Goal: Transaction & Acquisition: Purchase product/service

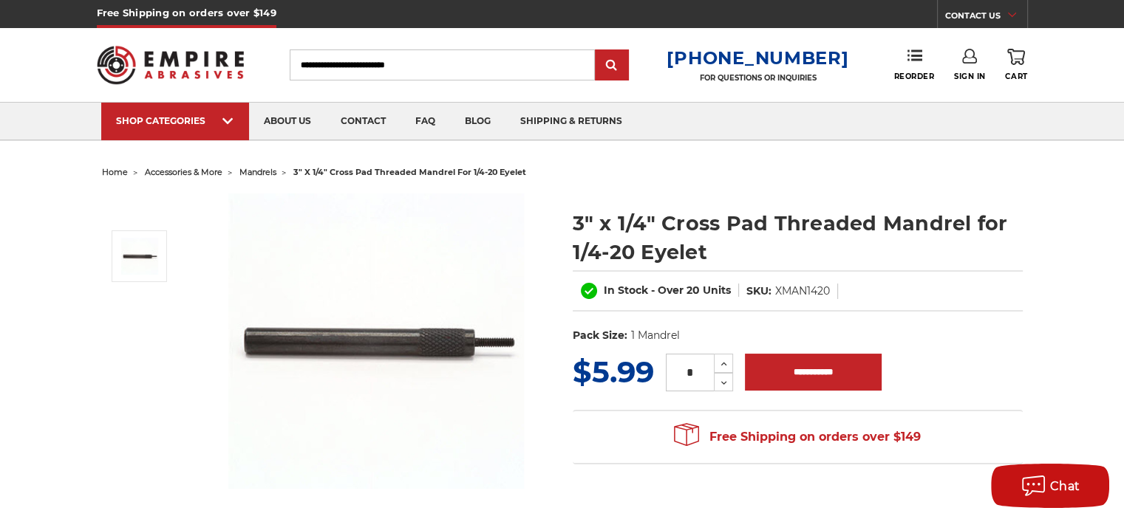
click at [474, 404] on img at bounding box center [376, 342] width 296 height 296
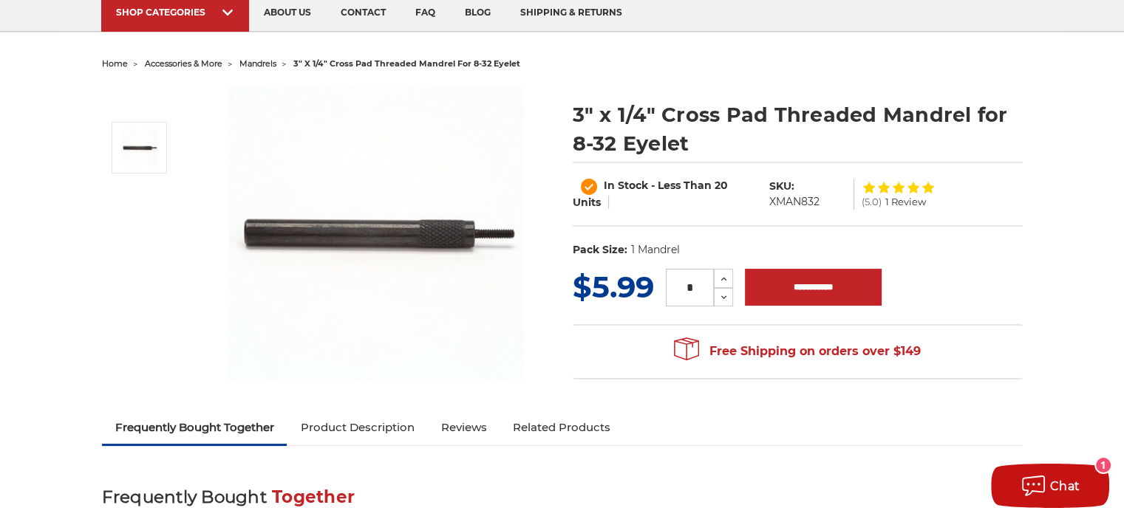
scroll to position [296, 0]
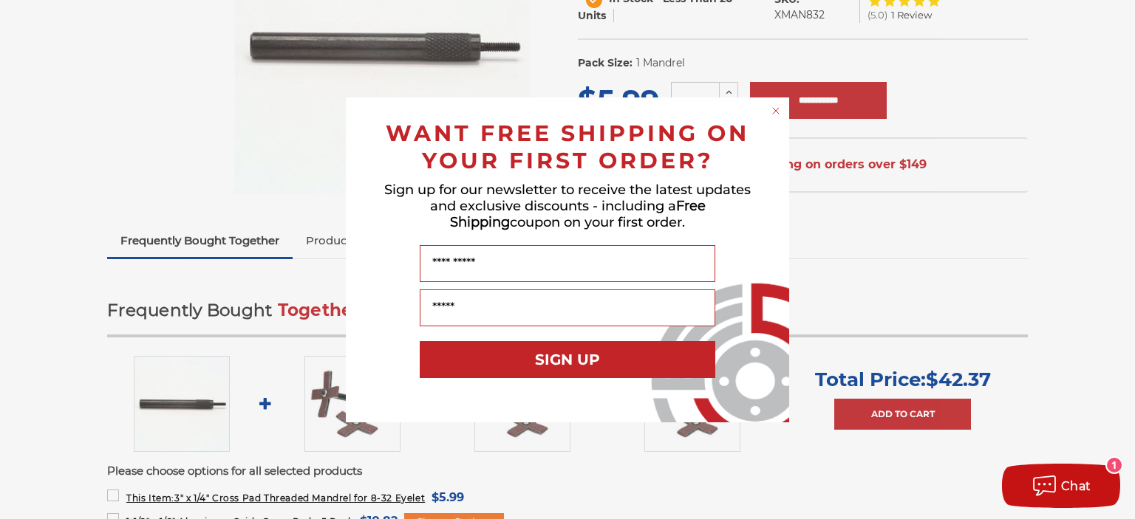
click at [1082, 173] on div "Close dialog WANT FREE SHIPPING ON YOUR FIRST ORDER? Sign up for our newsletter…" at bounding box center [567, 259] width 1135 height 519
click at [774, 112] on icon "Close dialog" at bounding box center [776, 111] width 6 height 6
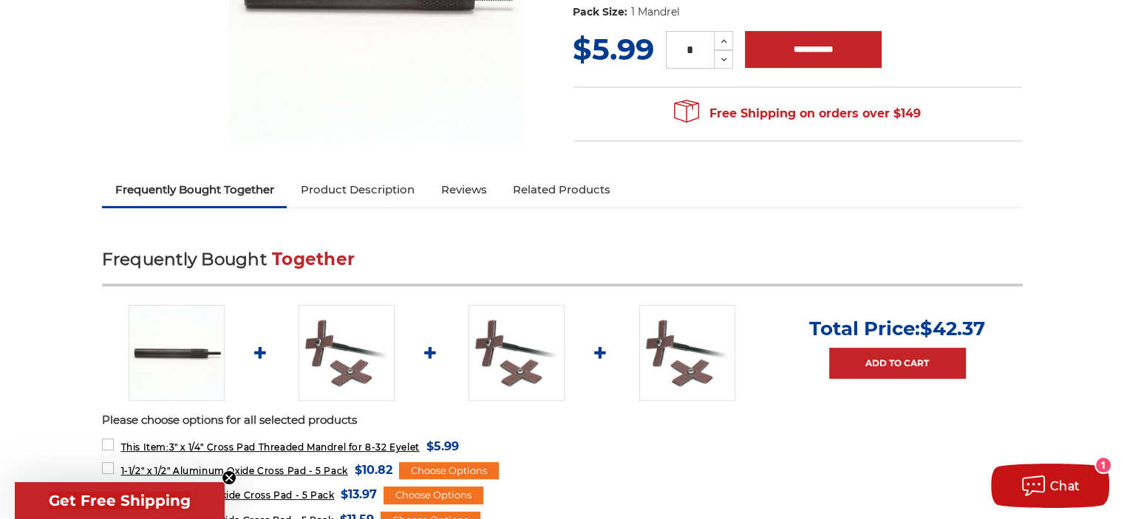
scroll to position [0, 0]
